Goal: Task Accomplishment & Management: Use online tool/utility

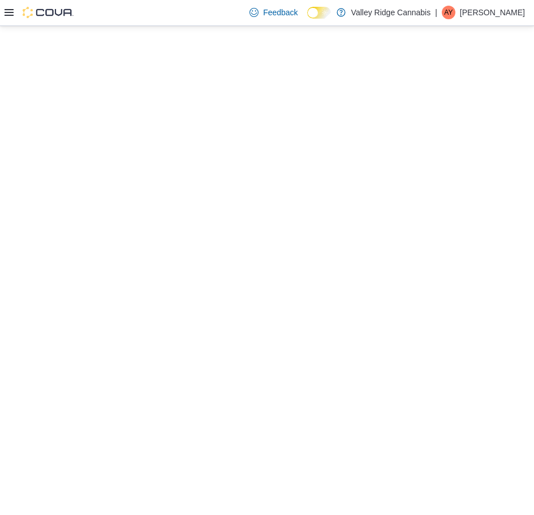
select select "**********"
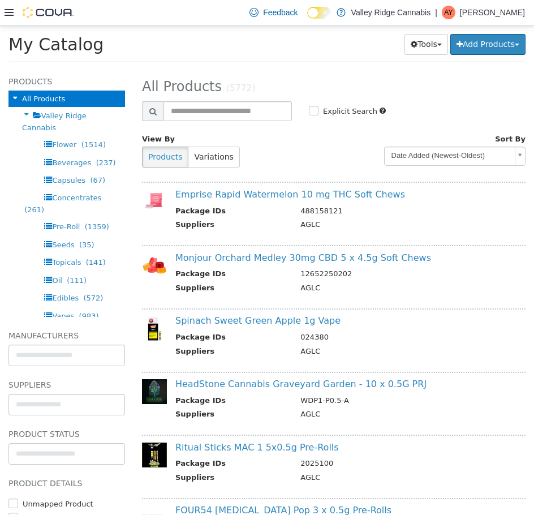
click at [12, 14] on icon at bounding box center [9, 12] width 9 height 9
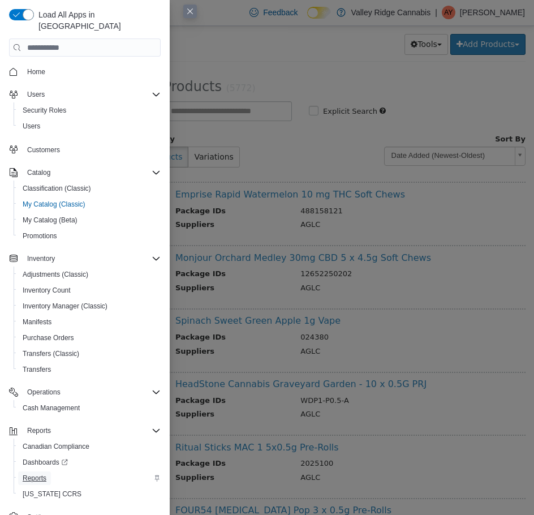
click at [45, 474] on span "Reports" at bounding box center [35, 478] width 24 height 9
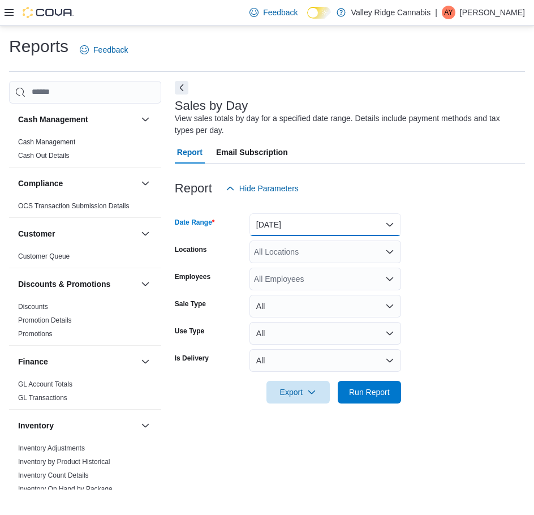
click at [336, 230] on button "[DATE]" at bounding box center [326, 224] width 152 height 23
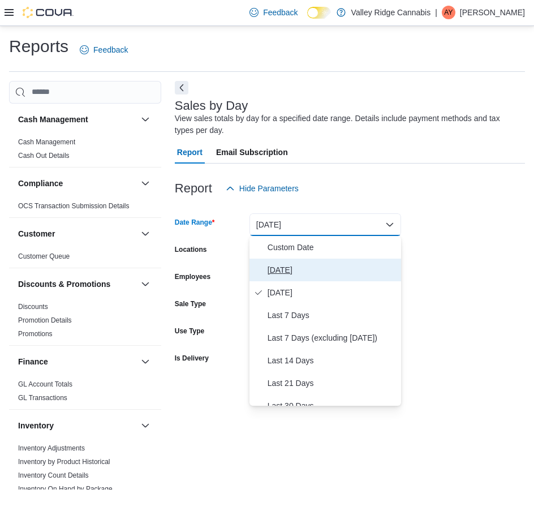
click at [315, 267] on span "[DATE]" at bounding box center [332, 270] width 129 height 14
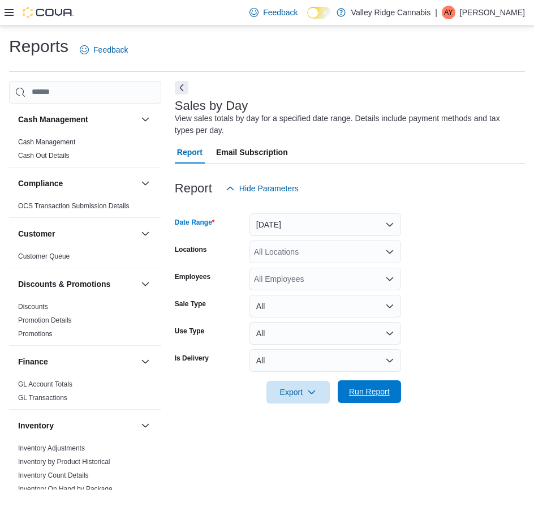
click at [359, 388] on span "Run Report" at bounding box center [369, 391] width 41 height 11
